Goal: Find specific page/section

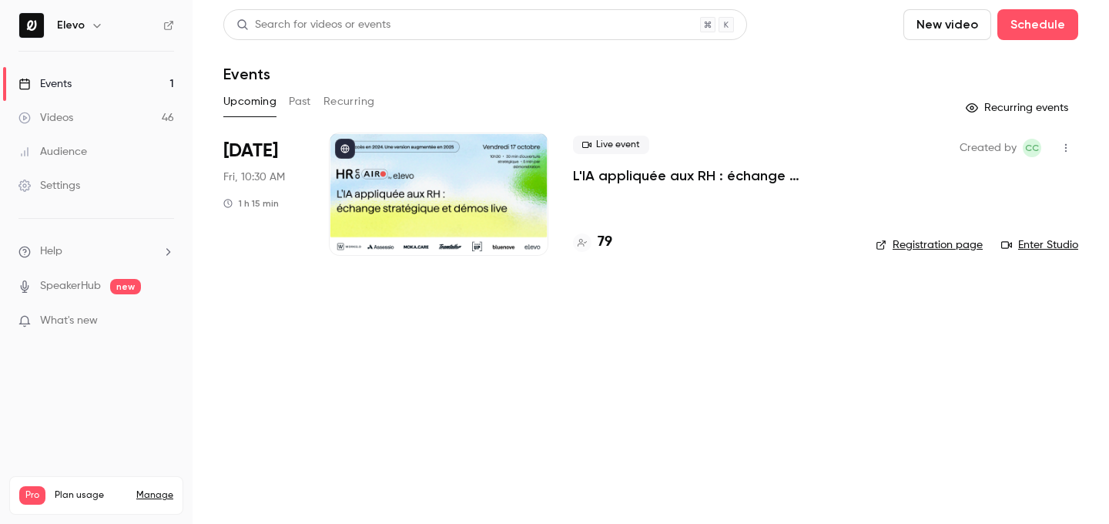
click at [609, 245] on h4 "79" at bounding box center [605, 242] width 15 height 21
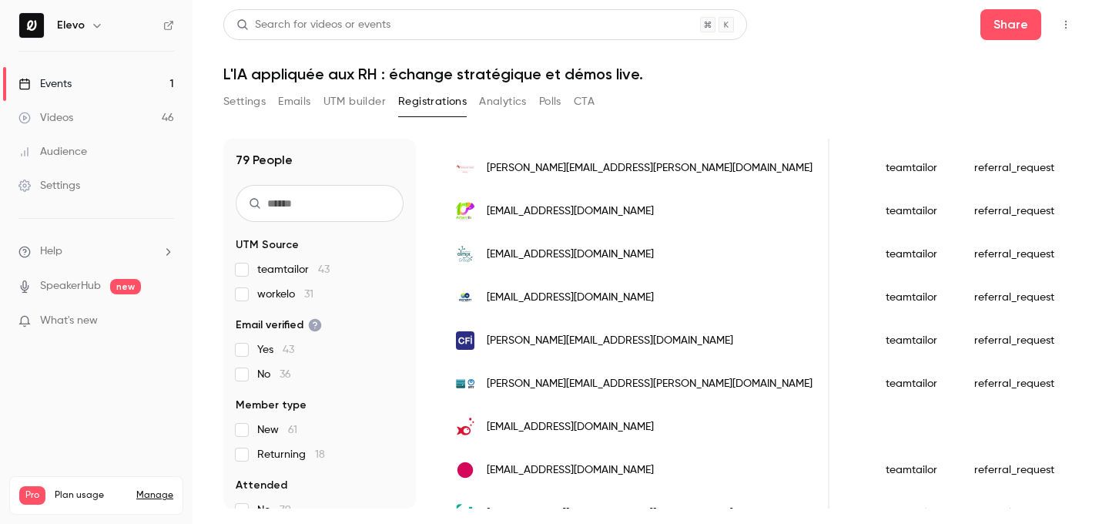
scroll to position [1366, 0]
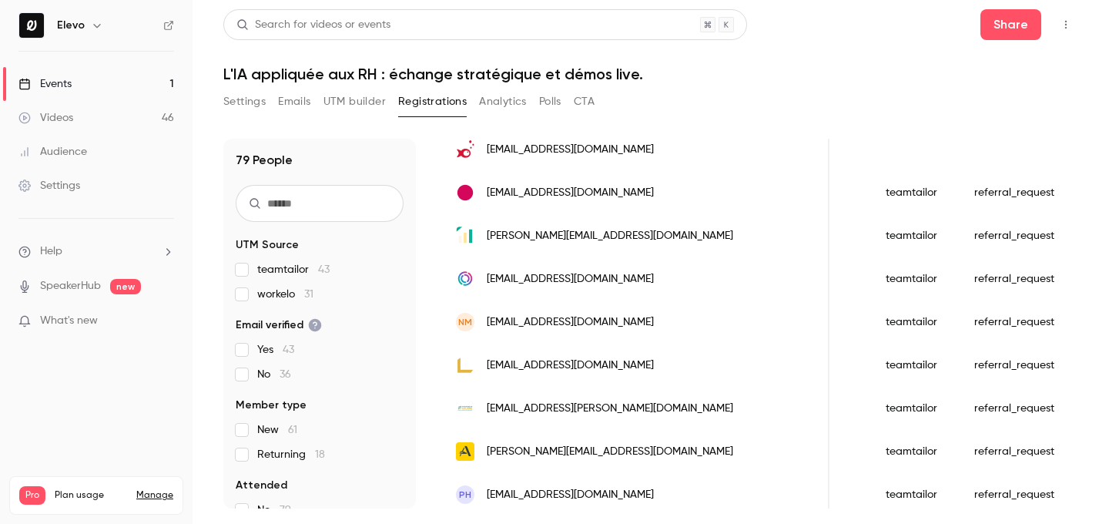
click at [139, 79] on link "Events 1" at bounding box center [96, 84] width 193 height 34
